Goal: Task Accomplishment & Management: Complete application form

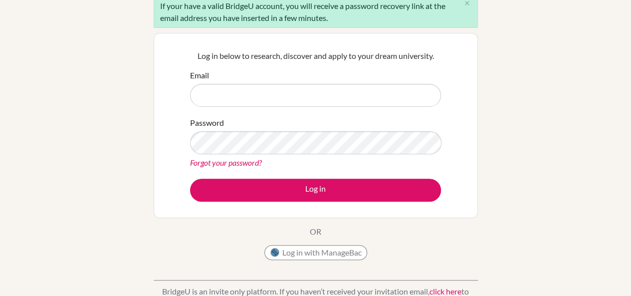
scroll to position [100, 0]
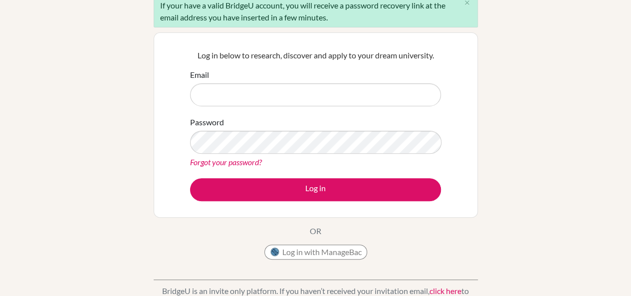
click at [244, 157] on link "Forgot your password?" at bounding box center [226, 161] width 72 height 9
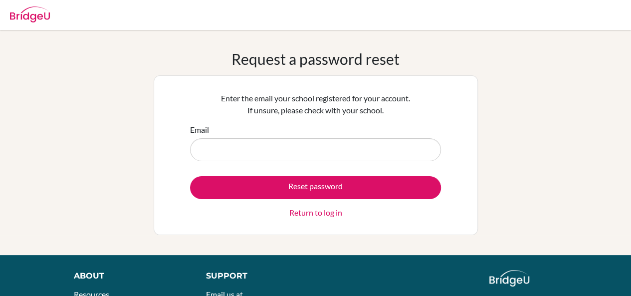
click at [259, 150] on input "Email" at bounding box center [315, 149] width 251 height 23
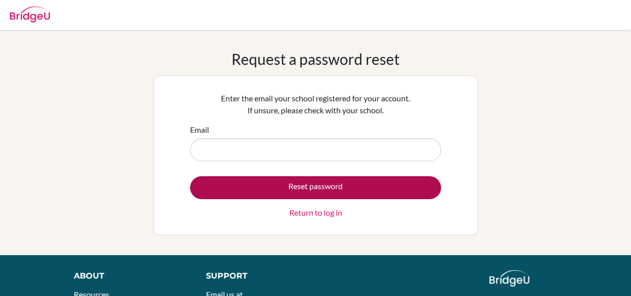
type input "rajeh.mahmoud@student.bbs.edu.kw"
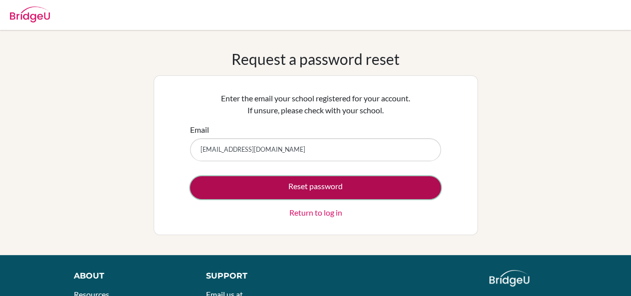
click at [314, 184] on button "Reset password" at bounding box center [315, 187] width 251 height 23
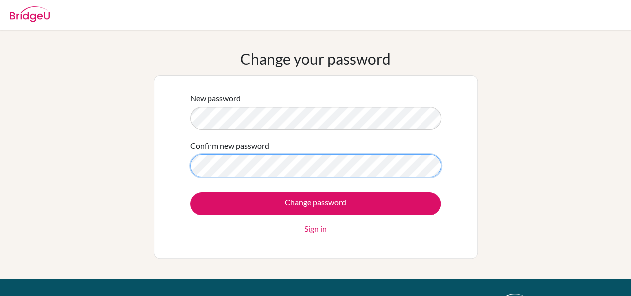
click at [190, 192] on input "Change password" at bounding box center [315, 203] width 251 height 23
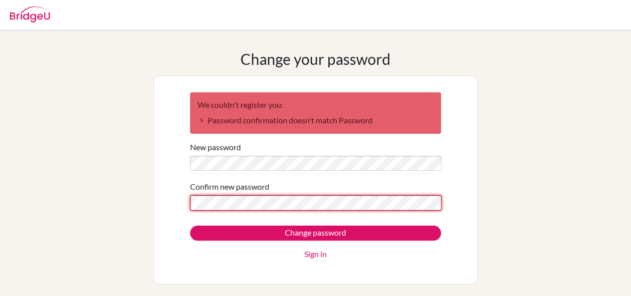
click at [190, 226] on input "Change password" at bounding box center [315, 233] width 251 height 15
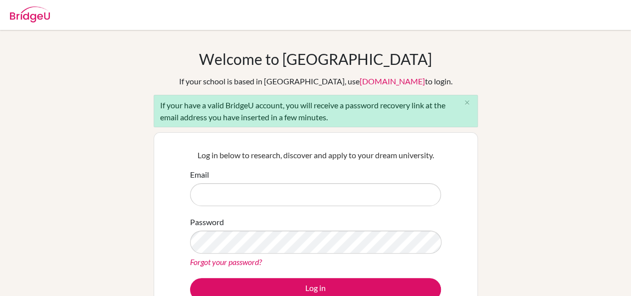
drag, startPoint x: 0, startPoint y: 0, endPoint x: 268, endPoint y: 195, distance: 331.4
click at [268, 195] on input "Email" at bounding box center [315, 194] width 251 height 23
type input "rajeh.mahmoud@student.bbs.edu.kw"
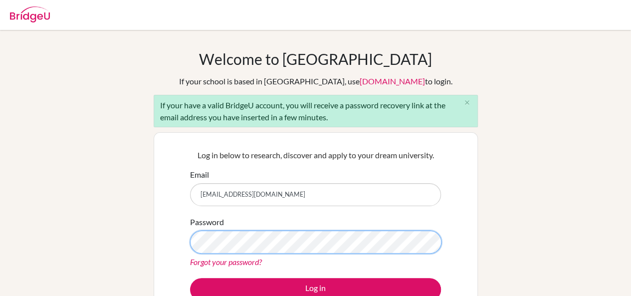
click at [190, 278] on button "Log in" at bounding box center [315, 289] width 251 height 23
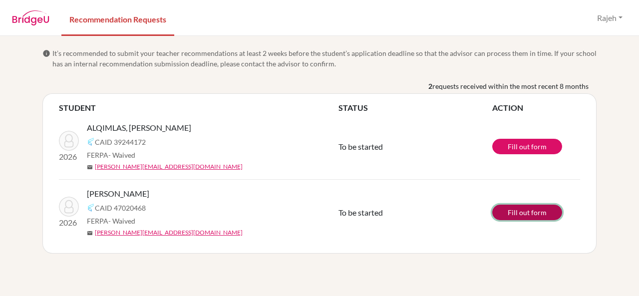
click at [518, 212] on link "Fill out form" at bounding box center [527, 212] width 70 height 15
